Goal: Information Seeking & Learning: Check status

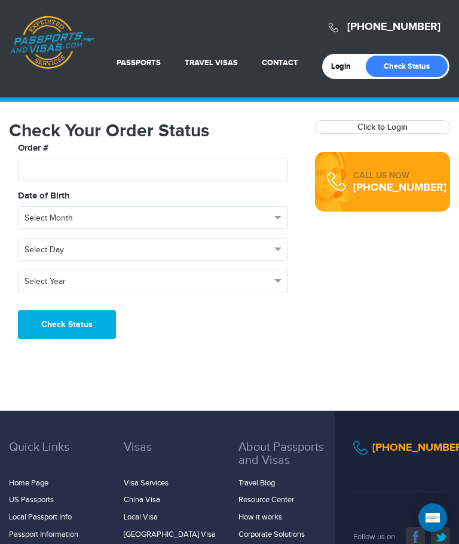
scroll to position [78, 0]
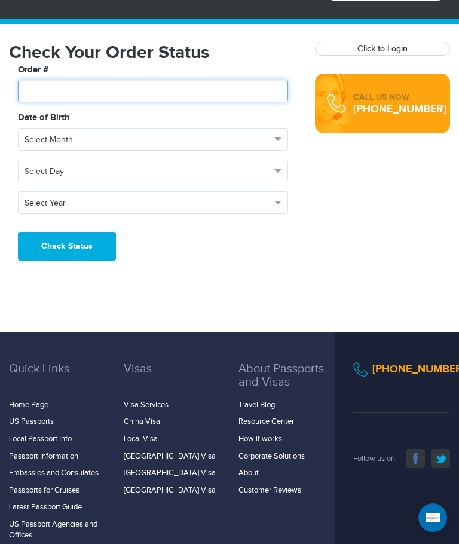
click at [61, 87] on input "text" at bounding box center [153, 90] width 270 height 23
paste input "*********"
type input "*********"
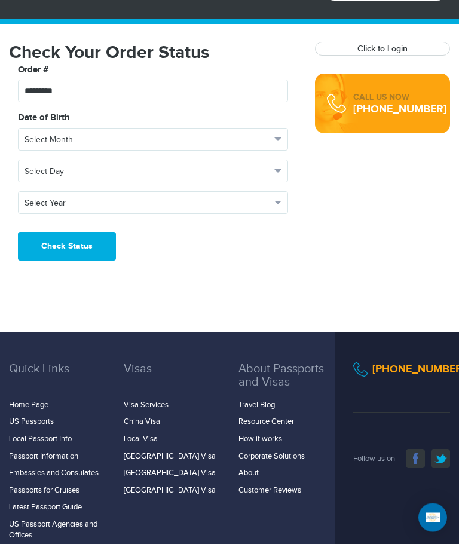
click at [278, 140] on button "Select Month" at bounding box center [153, 139] width 270 height 23
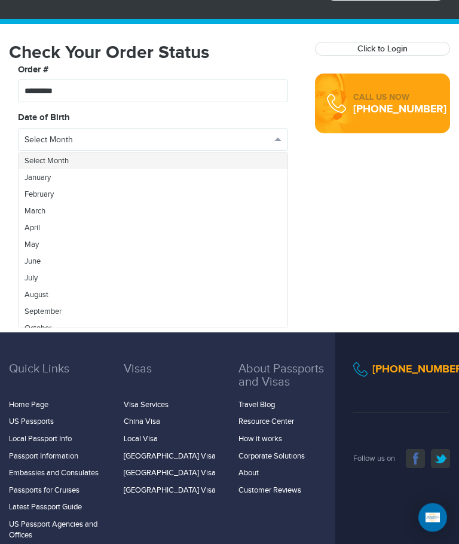
scroll to position [78, 0]
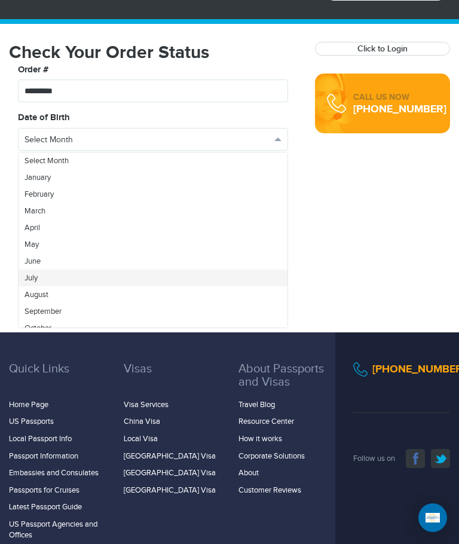
click at [78, 271] on link "July" at bounding box center [153, 277] width 269 height 17
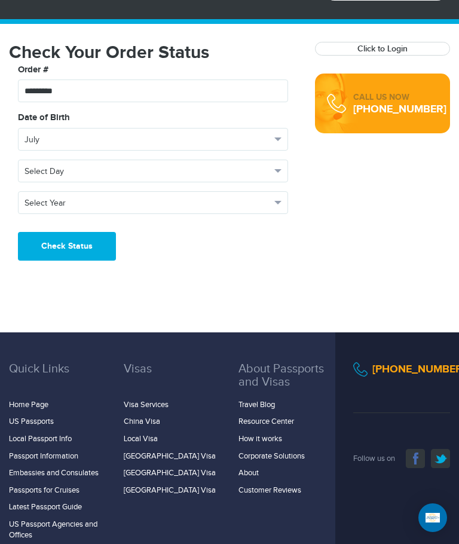
click at [280, 172] on button "Select Day" at bounding box center [153, 170] width 270 height 23
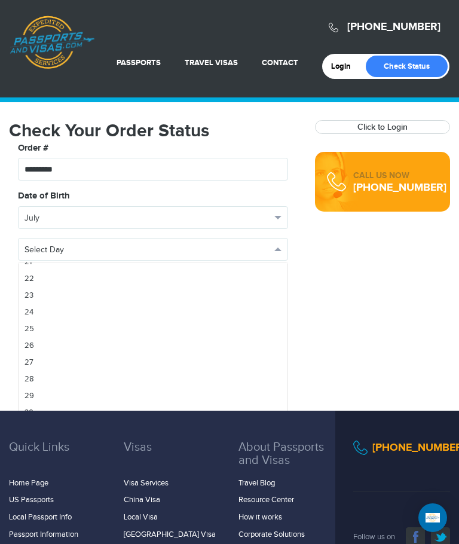
scroll to position [360, 0]
click at [271, 248] on div at bounding box center [229, 272] width 459 height 544
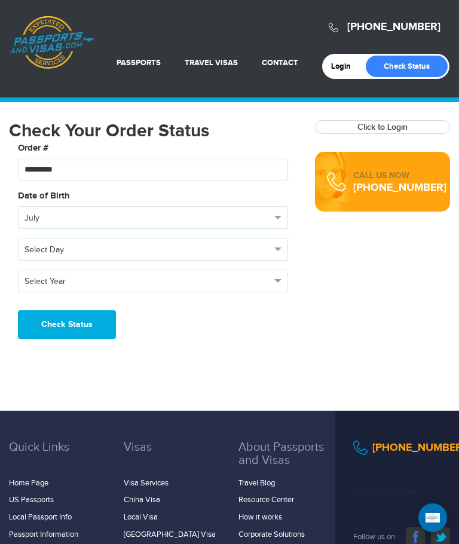
click at [280, 248] on span "button" at bounding box center [277, 249] width 7 height 4
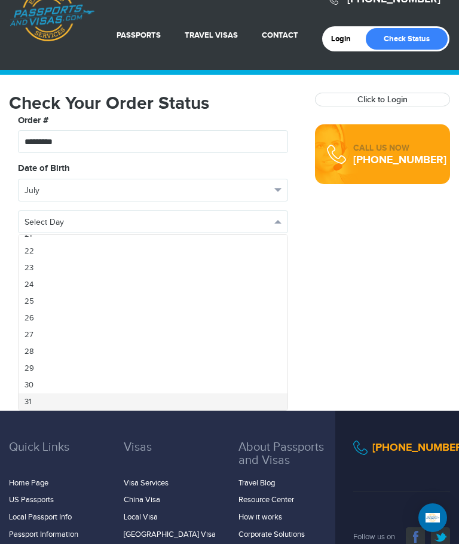
click at [71, 398] on link "31" at bounding box center [153, 401] width 269 height 17
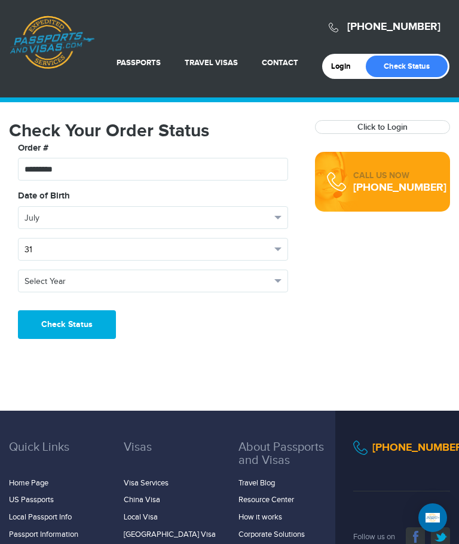
scroll to position [0, 0]
click at [283, 279] on button "Select Year" at bounding box center [153, 280] width 270 height 23
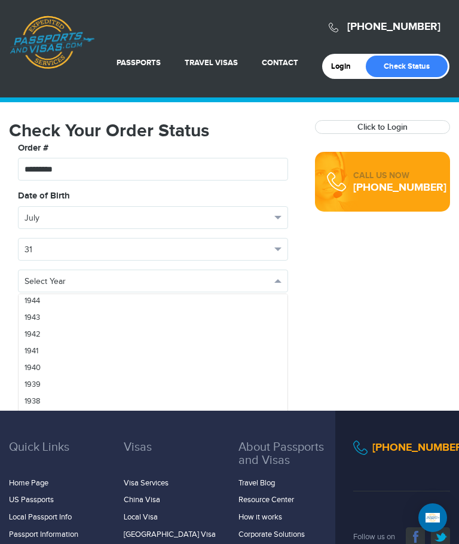
scroll to position [1370, 0]
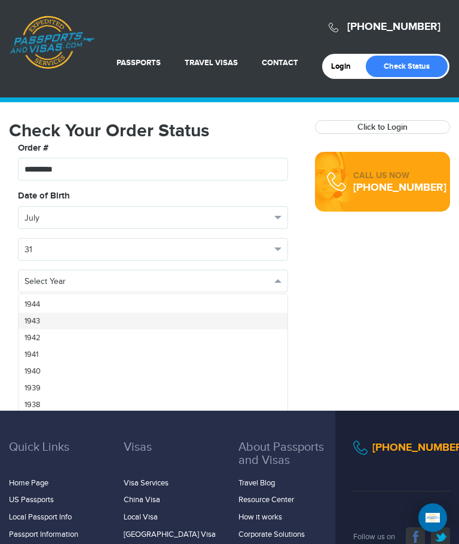
click at [84, 320] on link "1943" at bounding box center [153, 320] width 269 height 17
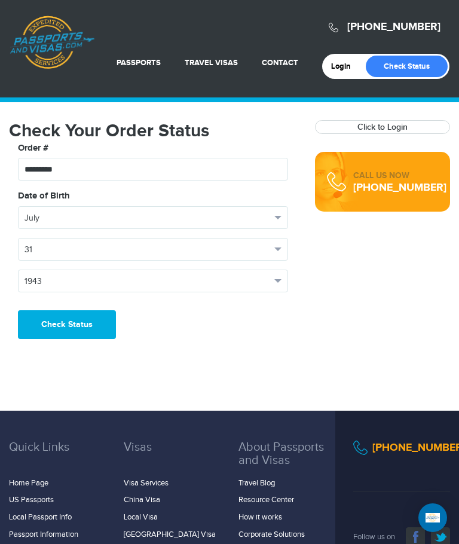
click at [60, 325] on button "Check Status" at bounding box center [67, 324] width 98 height 29
